Goal: Navigation & Orientation: Find specific page/section

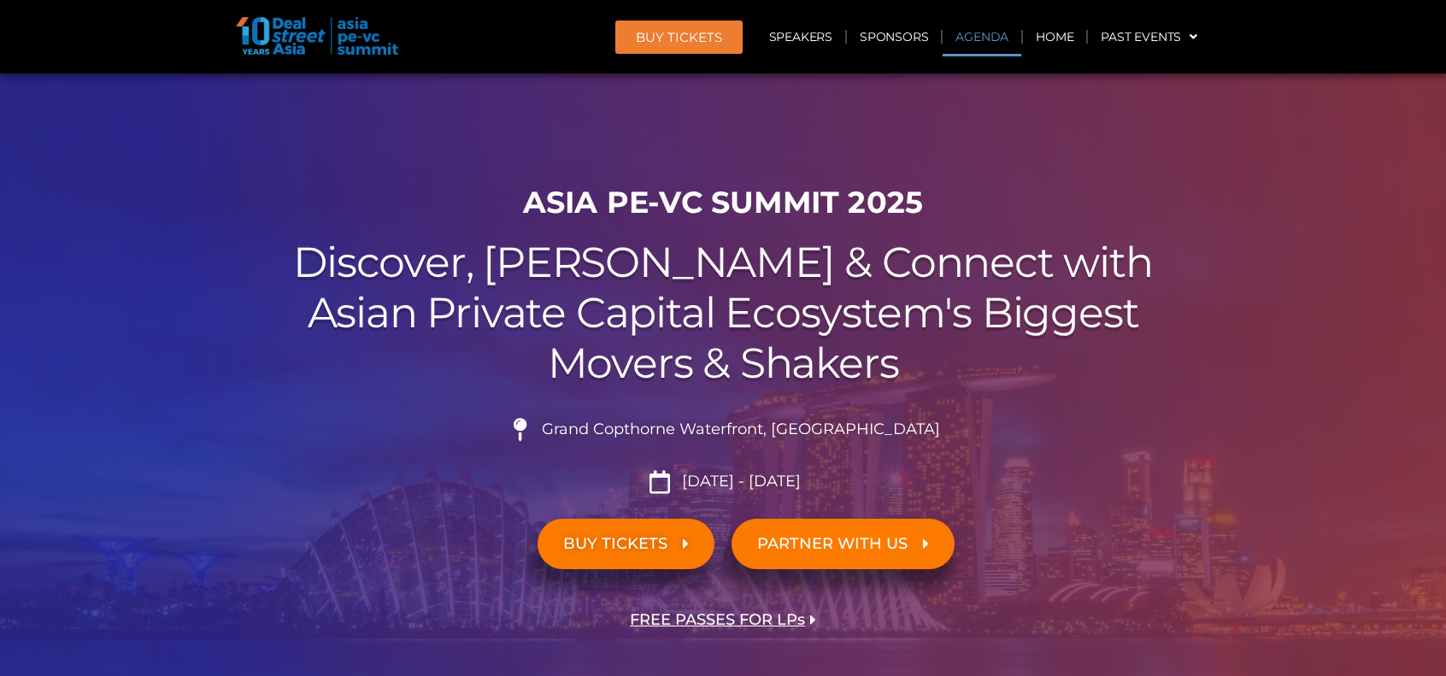
click at [983, 38] on link "Agenda" at bounding box center [981, 36] width 79 height 39
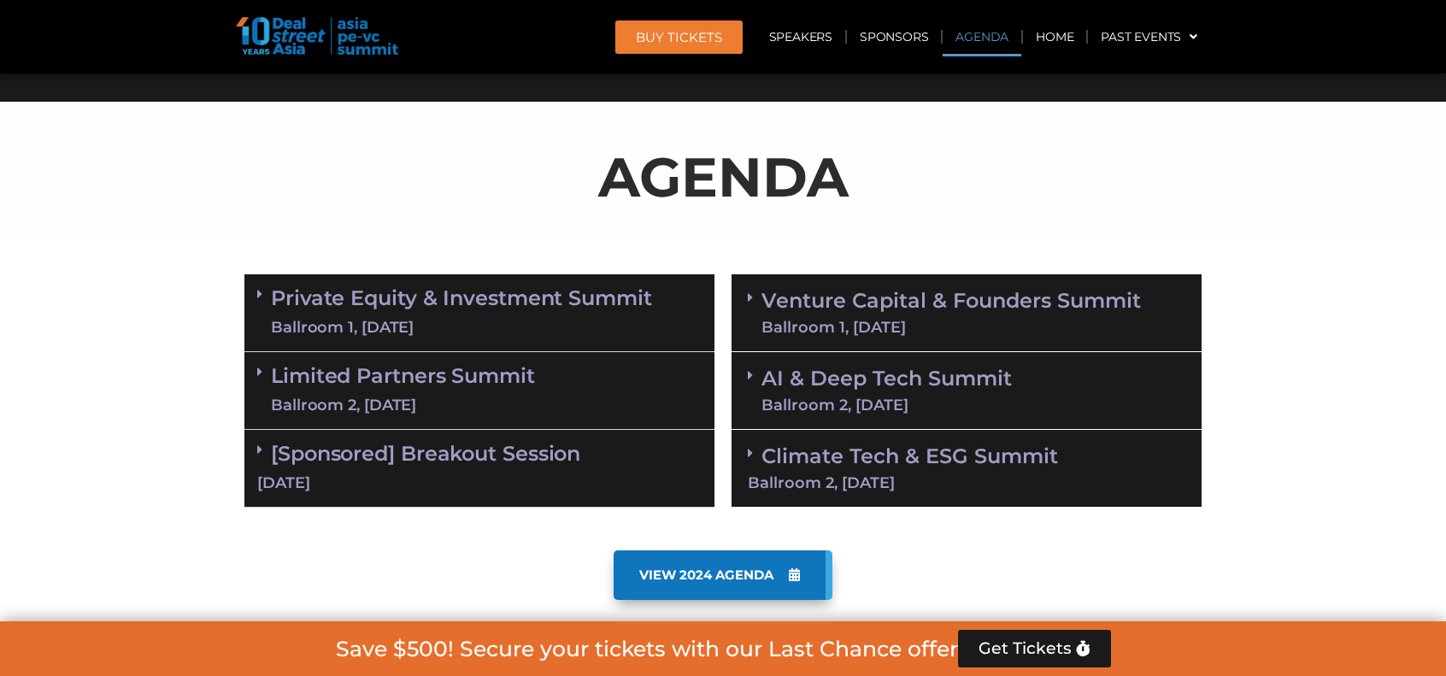
scroll to position [893, 0]
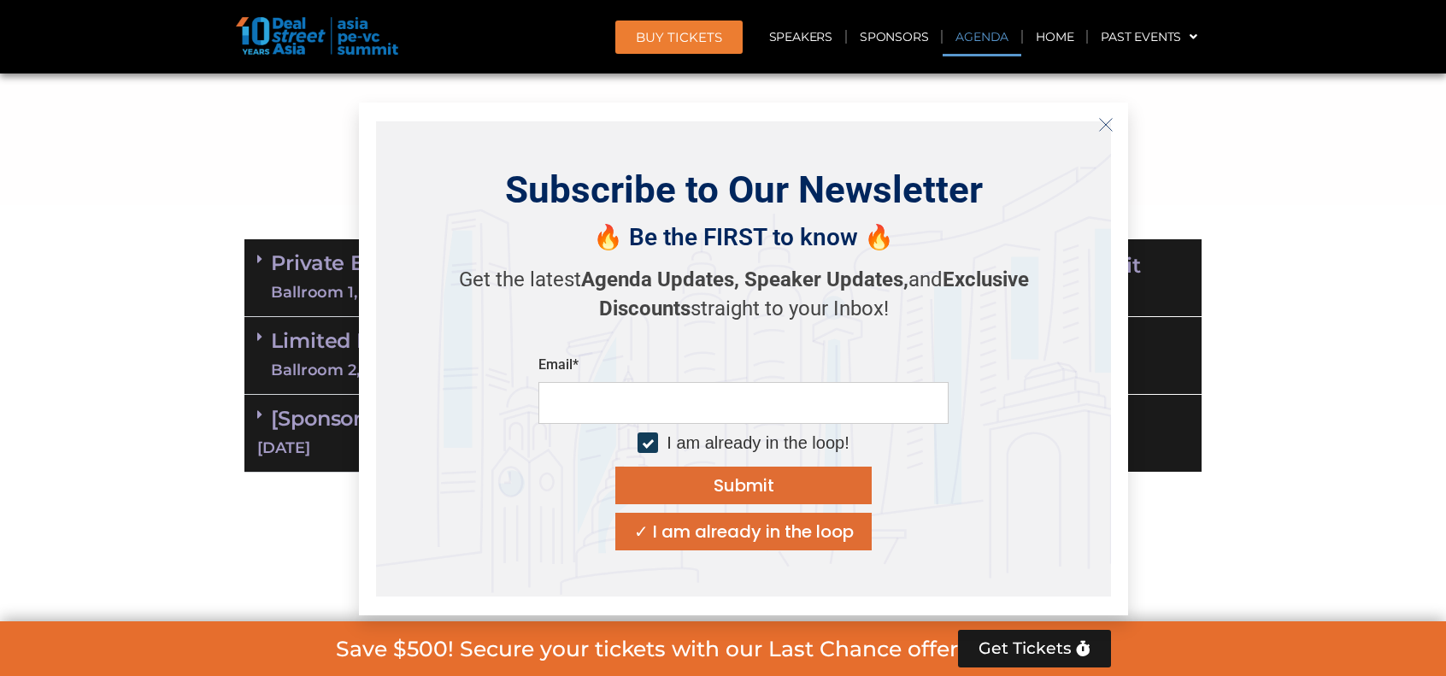
click at [1108, 119] on icon "Close" at bounding box center [1105, 124] width 15 height 15
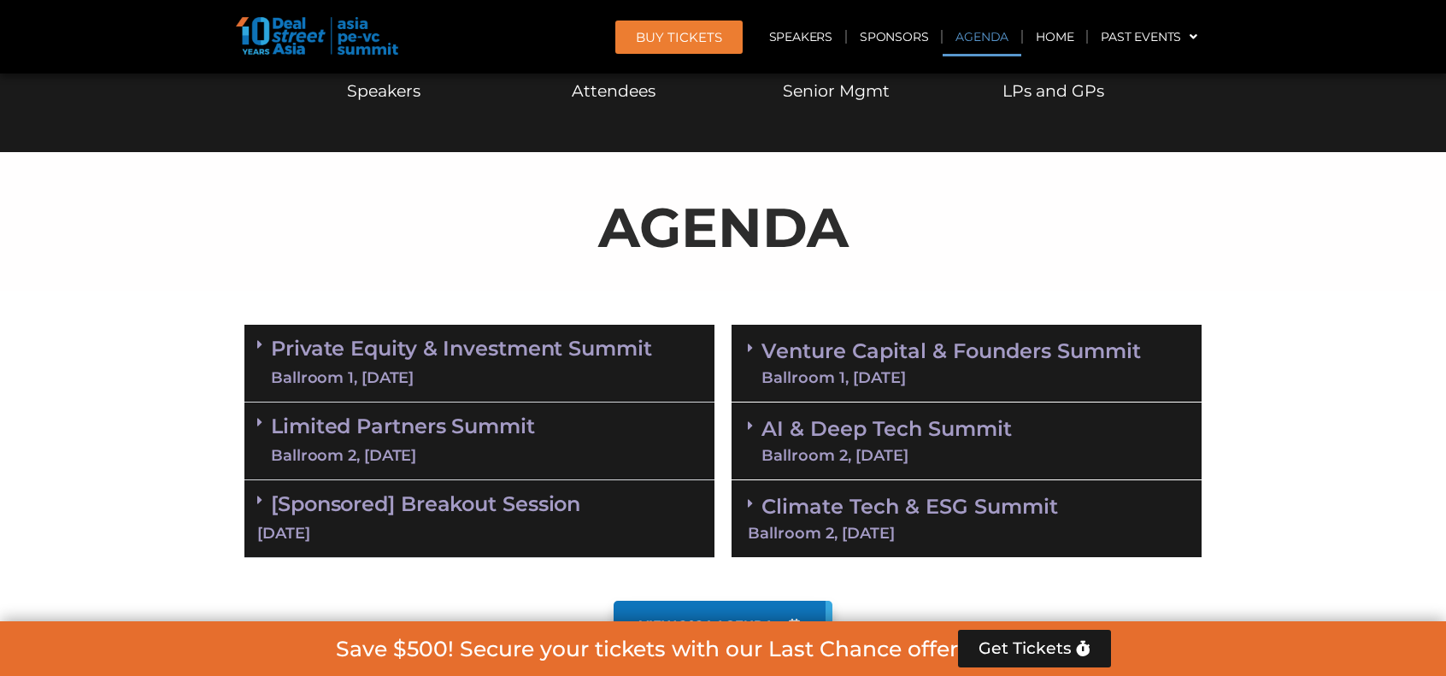
scroll to position [978, 0]
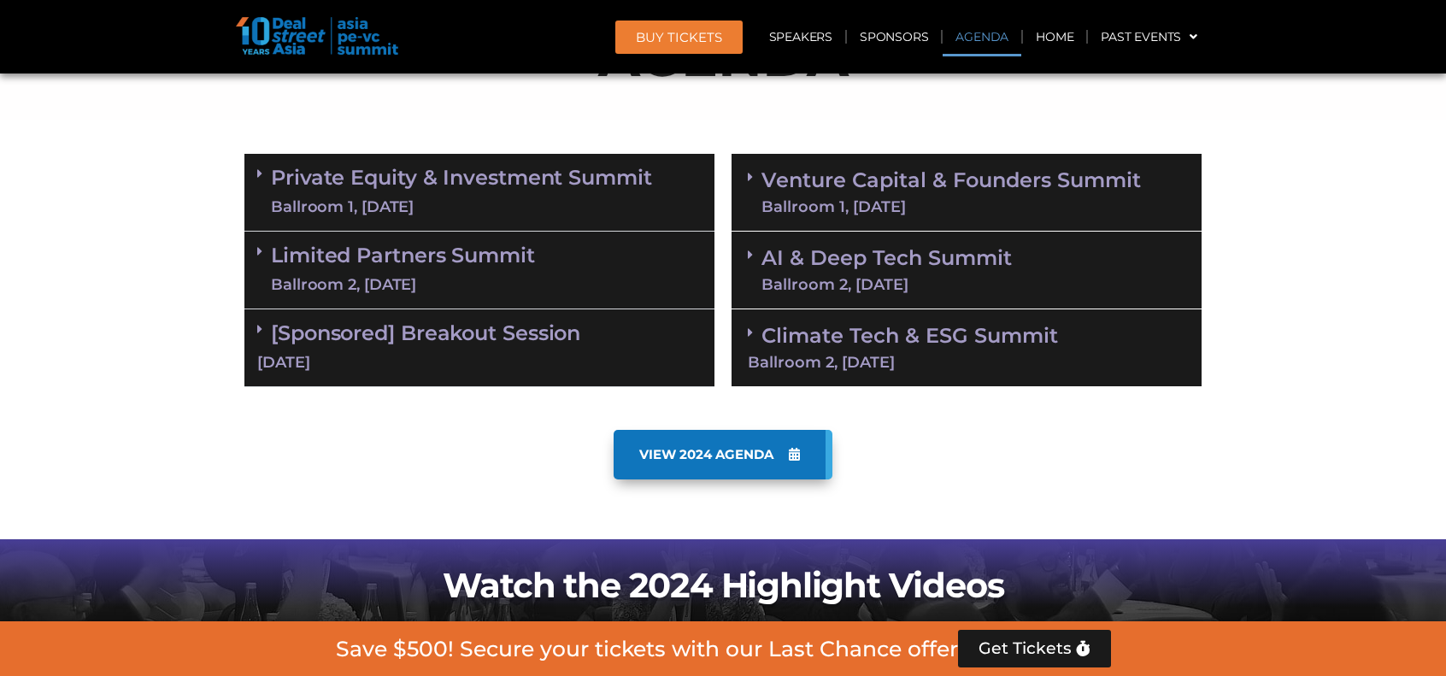
click at [841, 185] on link "Venture Capital & Founders​ Summit Ballroom 1, [DATE]" at bounding box center [950, 192] width 379 height 44
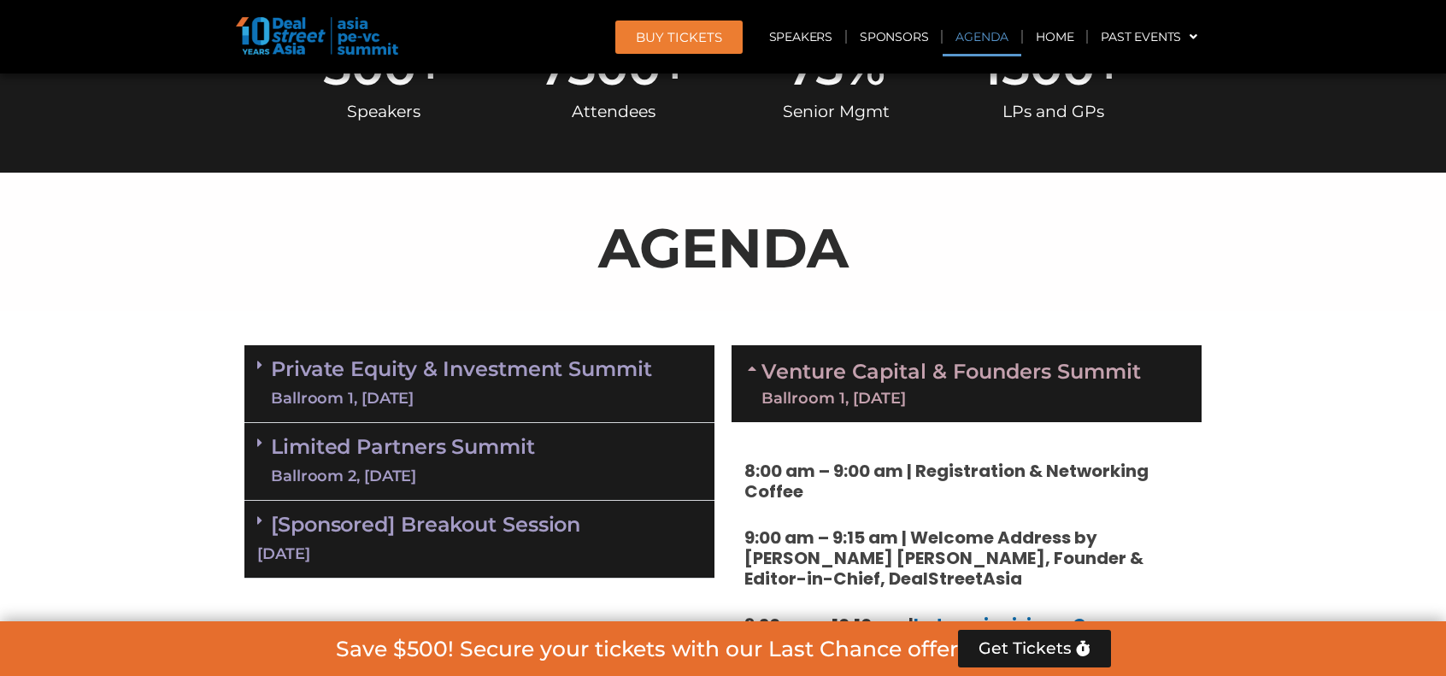
scroll to position [637, 0]
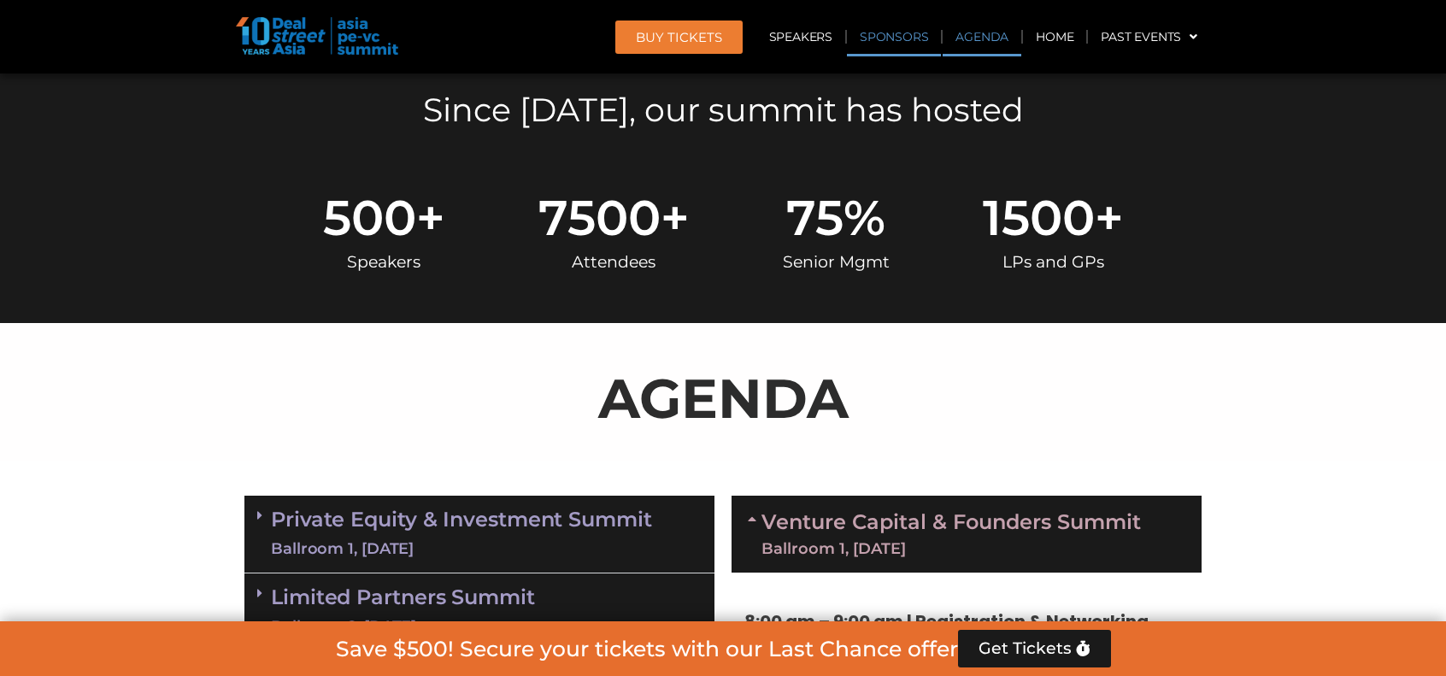
click at [907, 38] on link "Sponsors" at bounding box center [894, 36] width 94 height 39
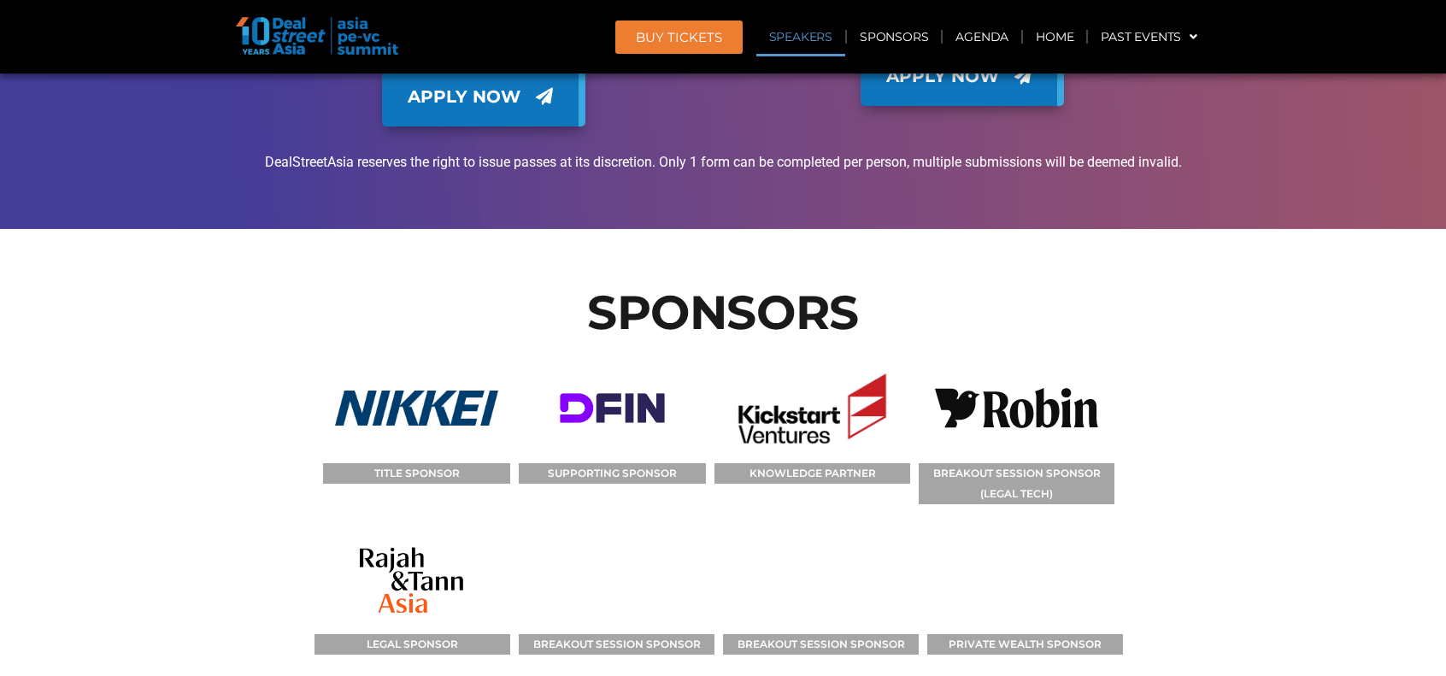
scroll to position [19546, 0]
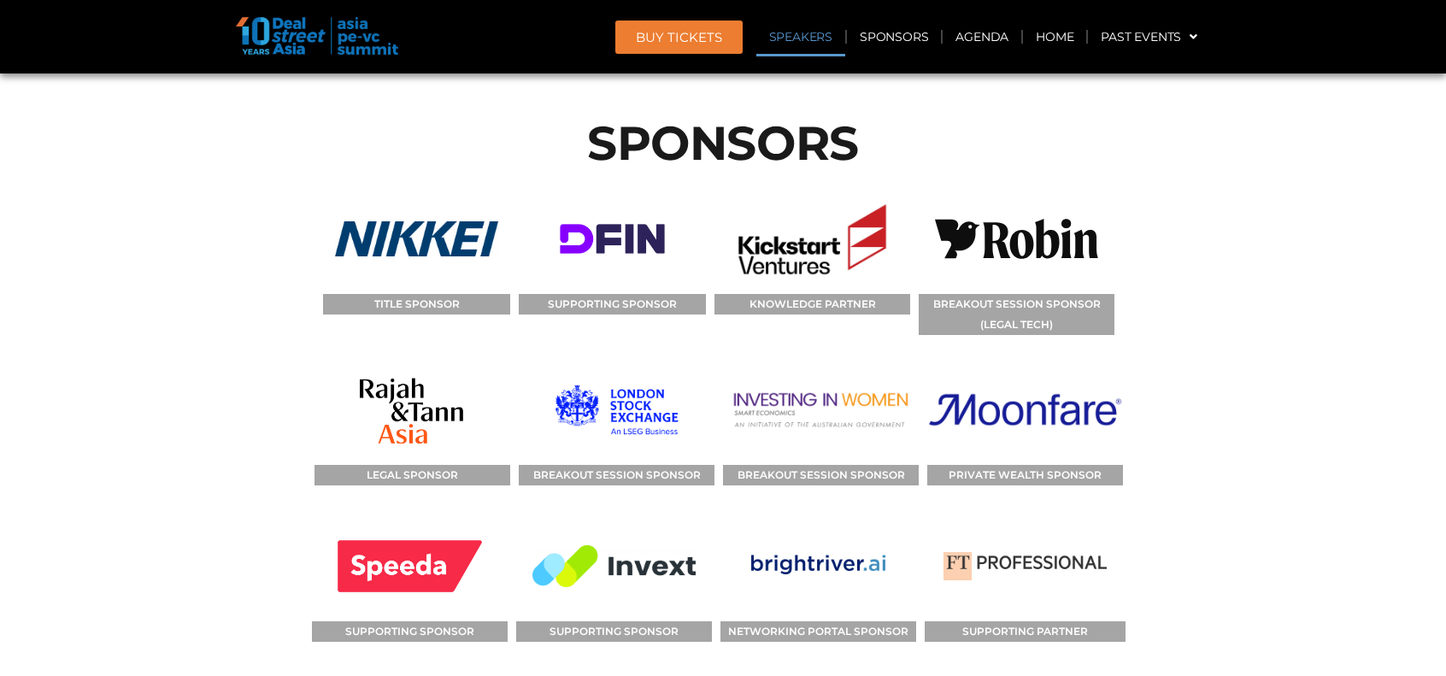
click at [1217, 276] on section "SPONSORS TITLE SPONSOR SUPPORTING SPONSOR KNOWLEDGE PARTNER BREAKOUT SESSION SP…" at bounding box center [723, 518] width 1446 height 917
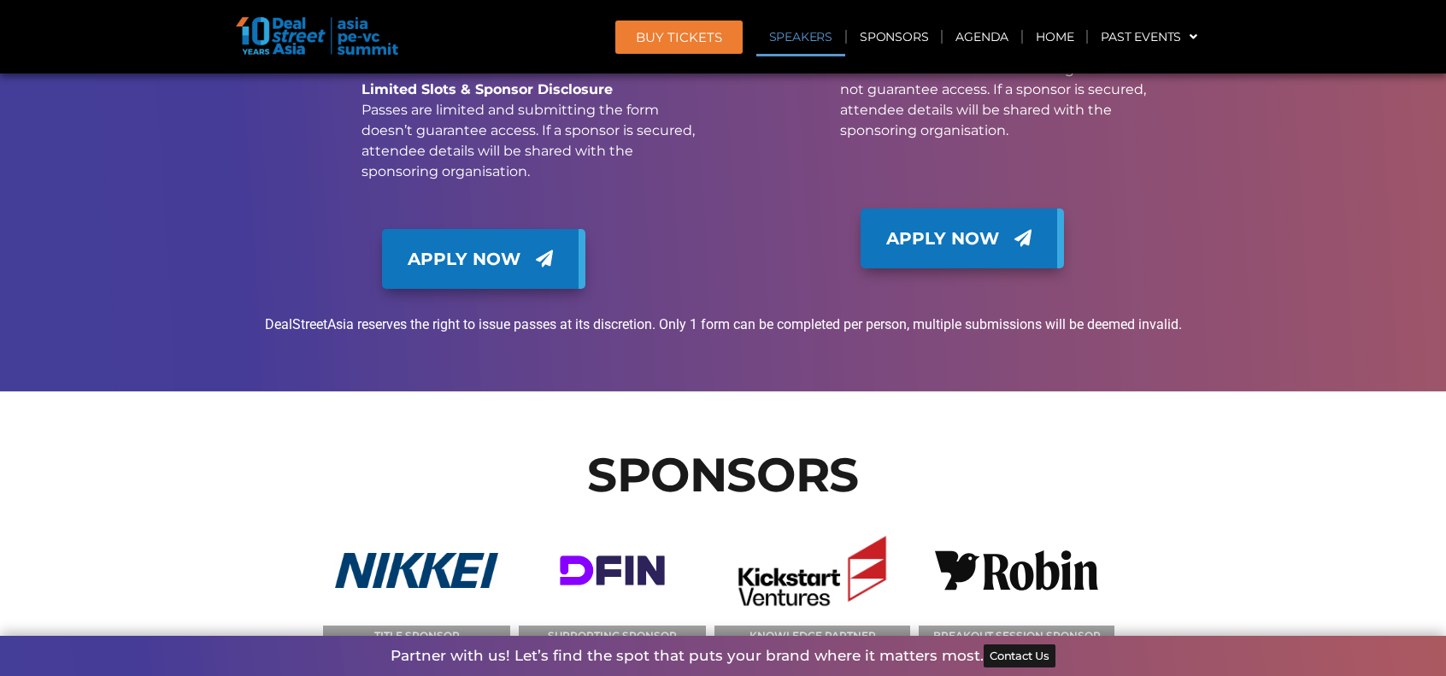
scroll to position [19205, 0]
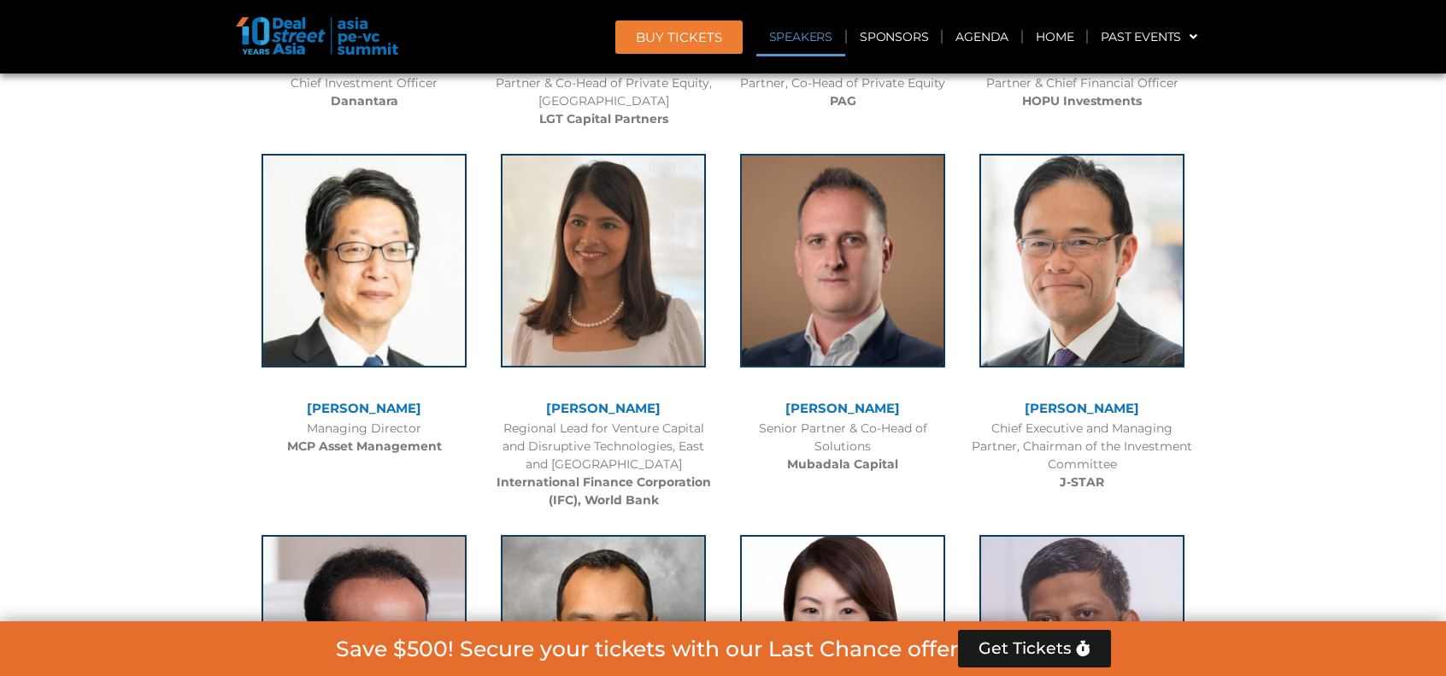
scroll to position [4354, 0]
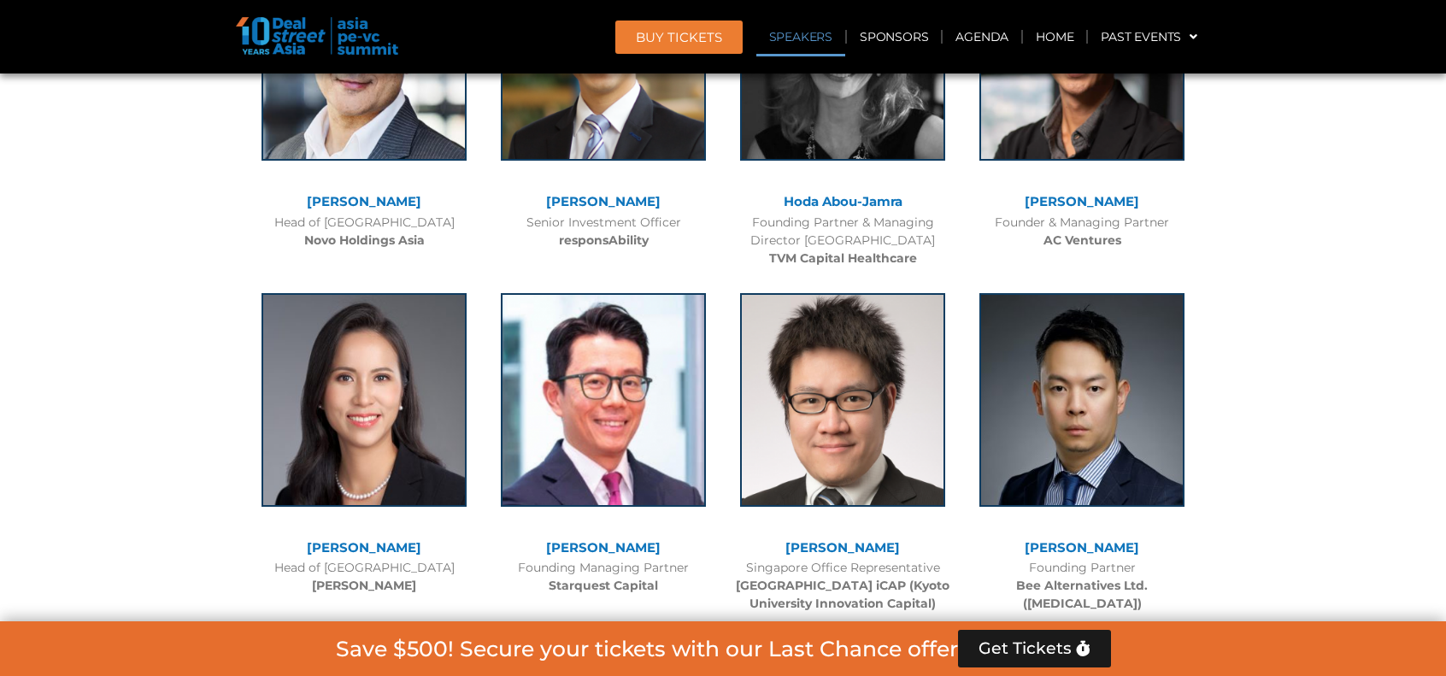
scroll to position [9310, 0]
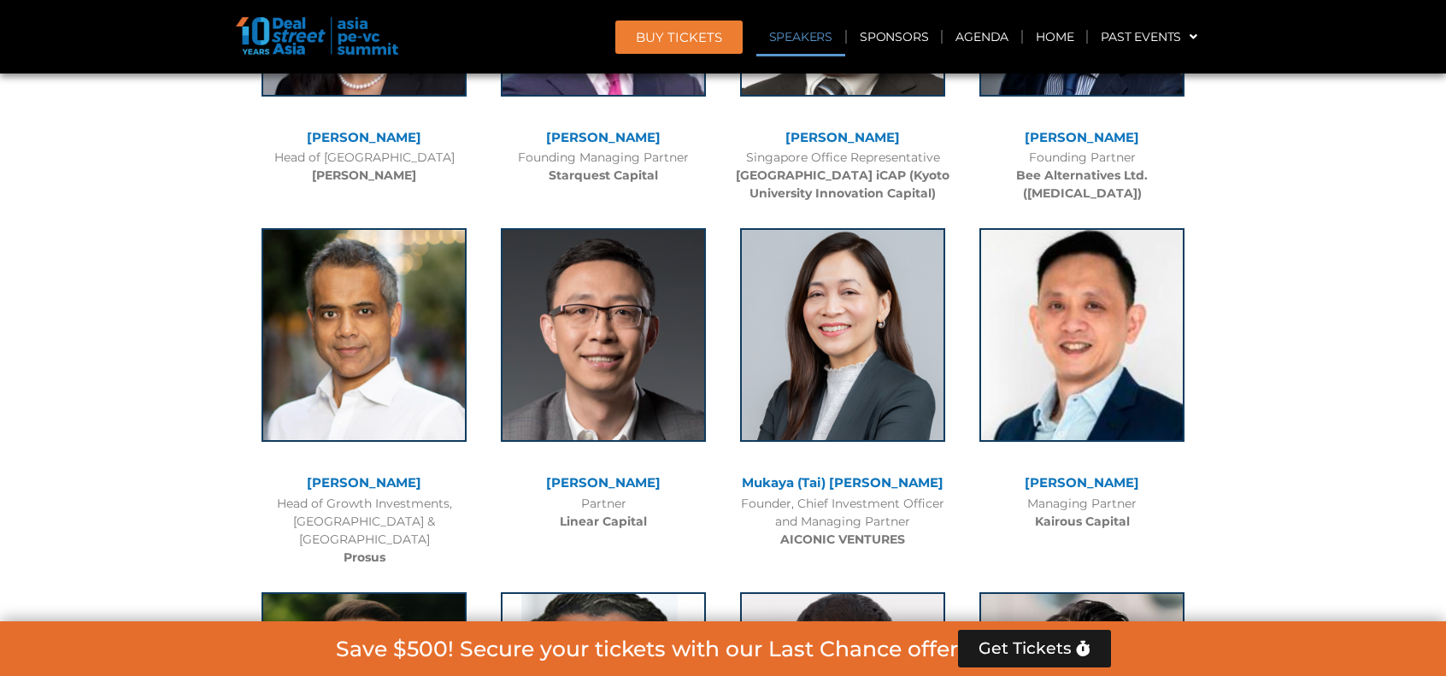
scroll to position [9566, 0]
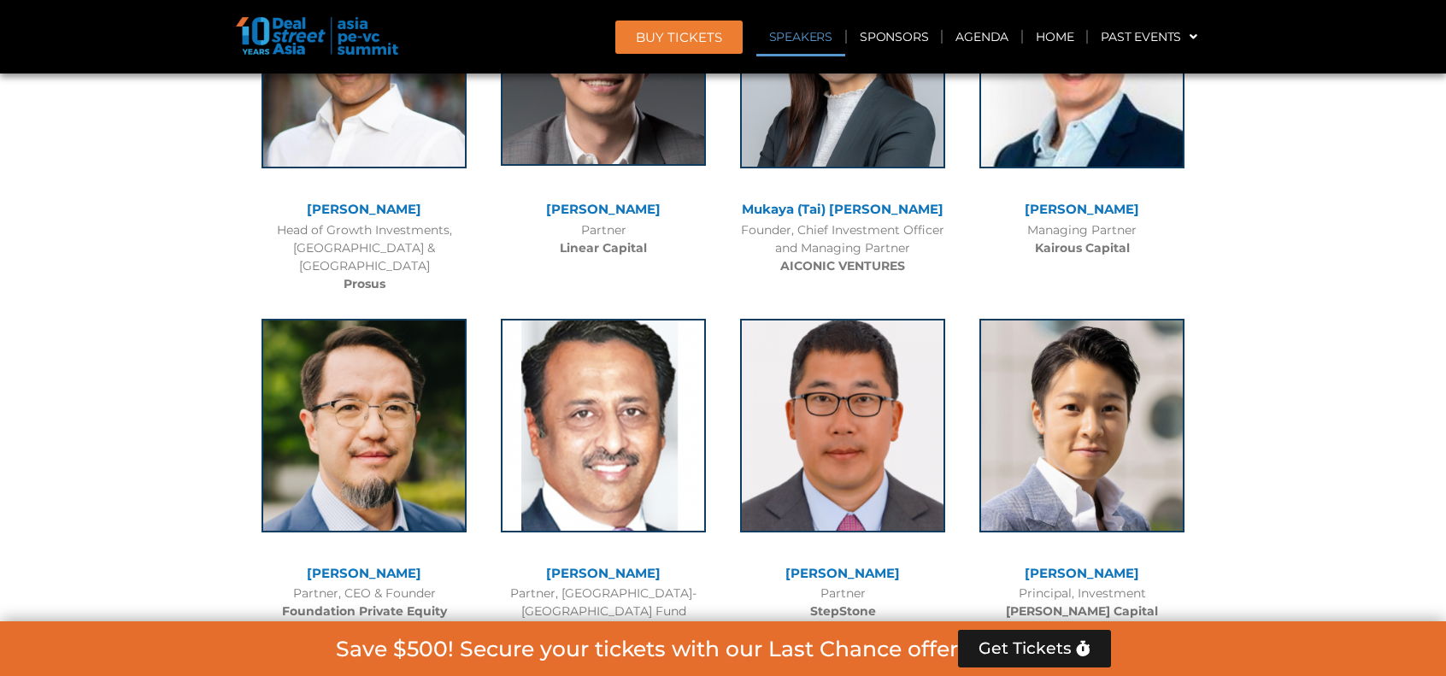
scroll to position [9908, 0]
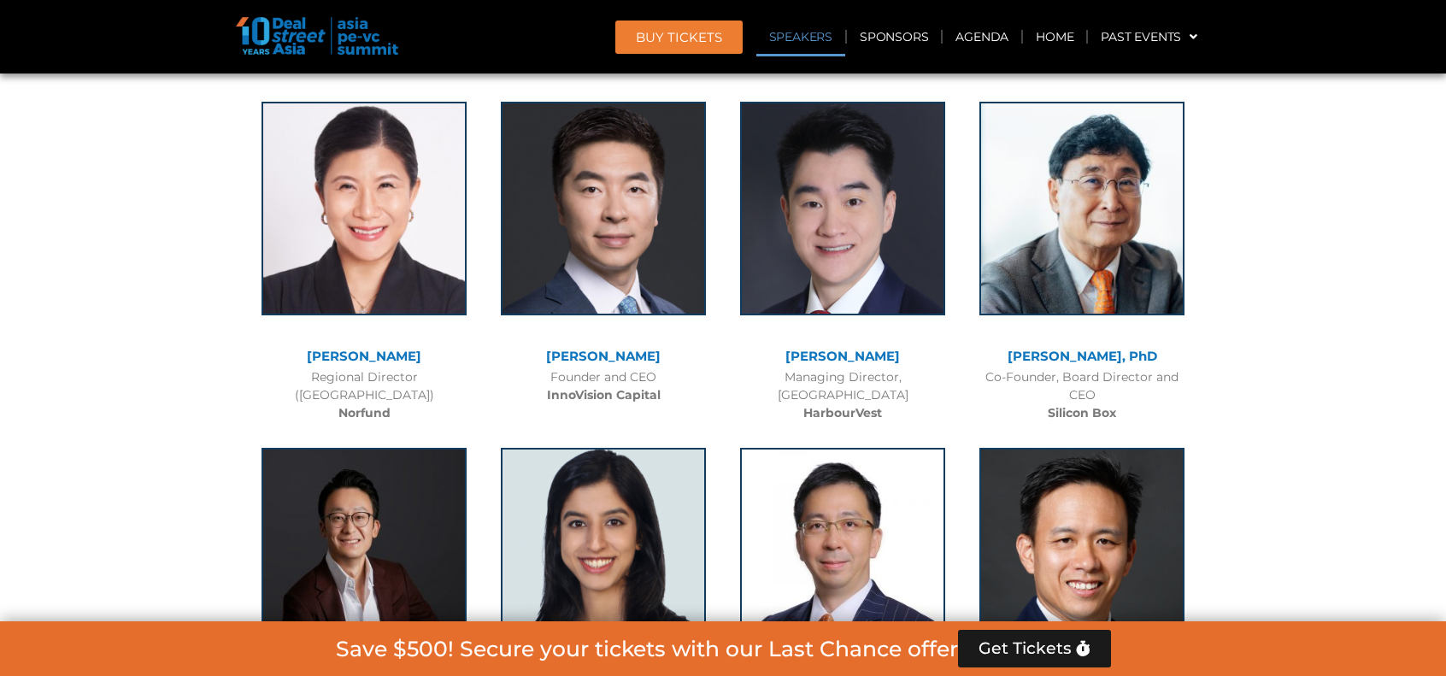
scroll to position [10762, 0]
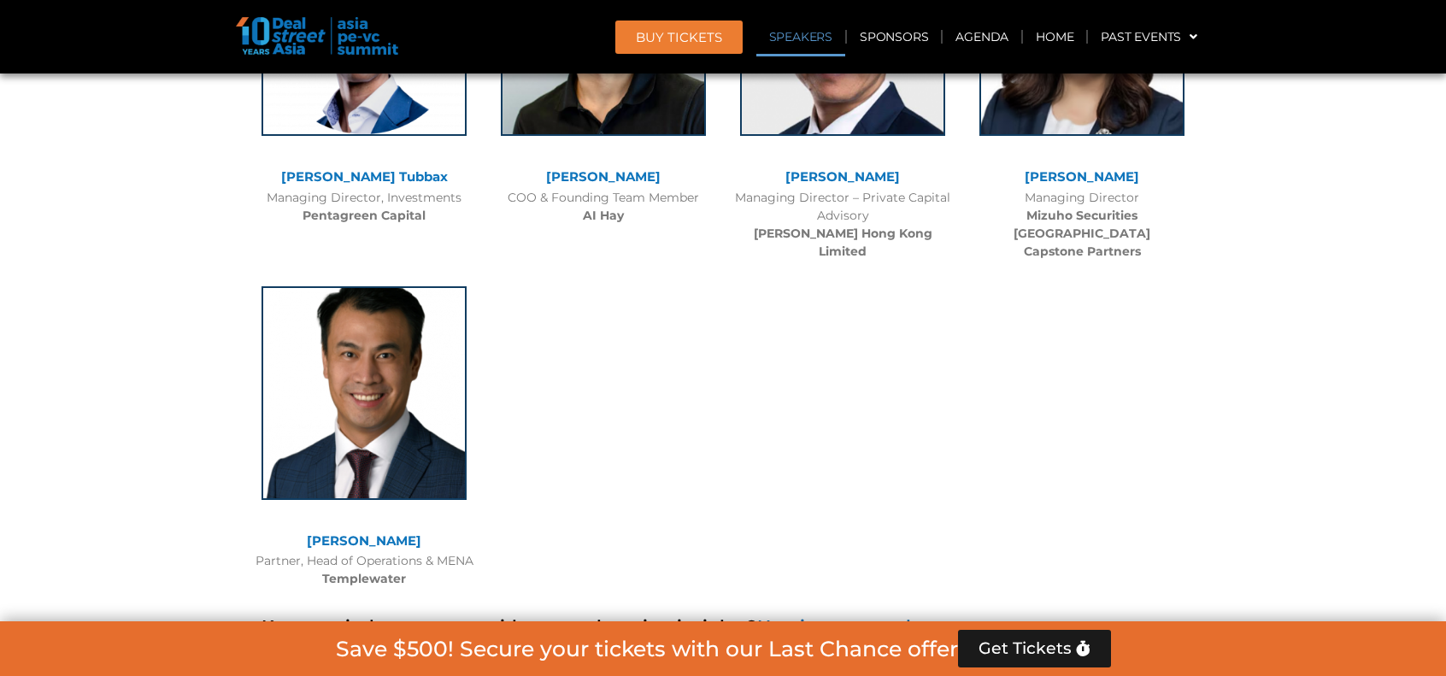
scroll to position [13069, 0]
